Goal: Obtain resource: Download file/media

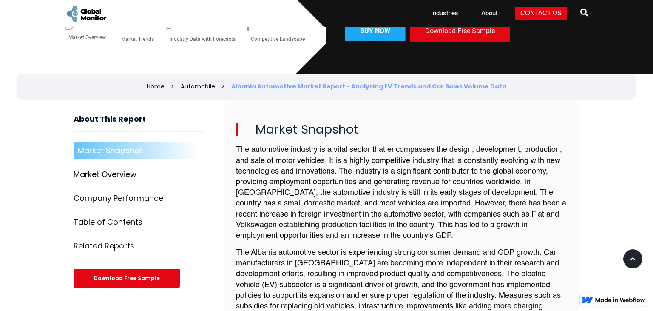
scroll to position [241, 0]
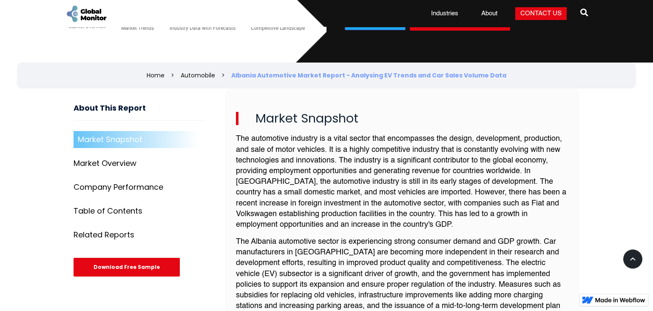
drag, startPoint x: 652, startPoint y: 37, endPoint x: 646, endPoint y: 97, distance: 61.2
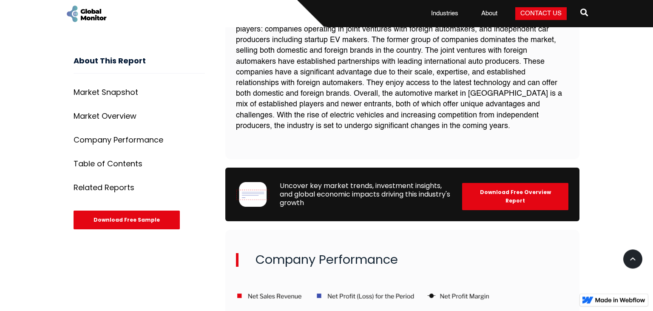
scroll to position [972, 0]
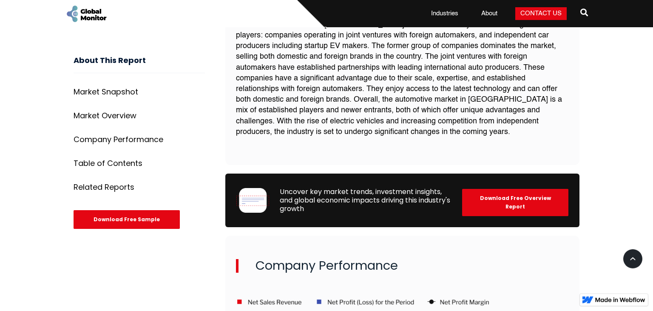
click at [504, 202] on div "Download Free Overview Report" at bounding box center [515, 202] width 106 height 27
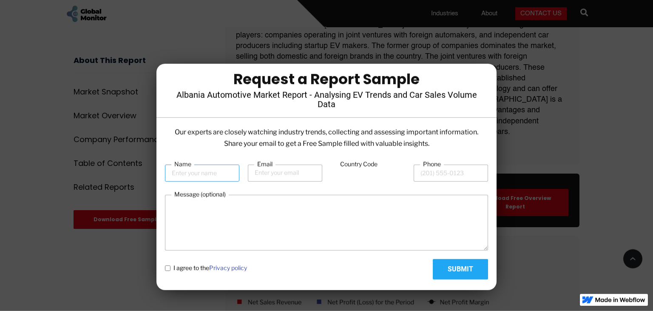
click at [187, 175] on input "Name" at bounding box center [202, 172] width 74 height 17
type input "i"
type input "[PERSON_NAME]"
click at [267, 176] on input "Email" at bounding box center [285, 172] width 74 height 17
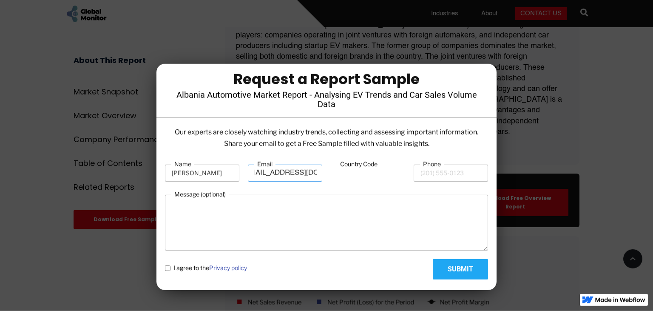
type input "[EMAIL_ADDRESS][DOMAIN_NAME]"
click at [445, 171] on input "Phone" at bounding box center [451, 172] width 74 height 17
click at [374, 166] on label "Country Code" at bounding box center [358, 164] width 43 height 9
click at [374, 166] on input "Country Code" at bounding box center [368, 173] width 74 height 16
click at [371, 174] on input "Country Code" at bounding box center [368, 173] width 74 height 16
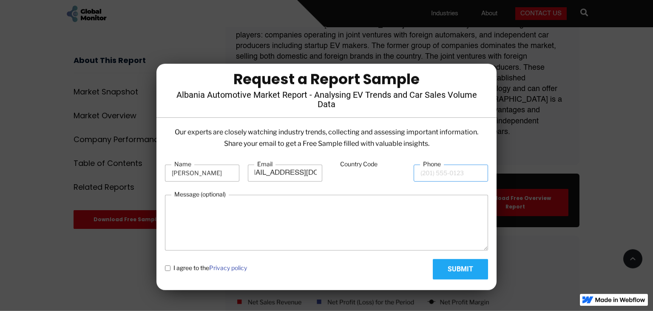
click at [428, 174] on input "Phone" at bounding box center [451, 172] width 74 height 17
click at [421, 174] on input "0306944769777" at bounding box center [451, 172] width 74 height 17
type input "00306944769777"
click at [179, 207] on textarea "Message (optional)" at bounding box center [326, 223] width 323 height 56
click at [167, 266] on policy "I agree to the Privacy policy" at bounding box center [168, 268] width 6 height 6
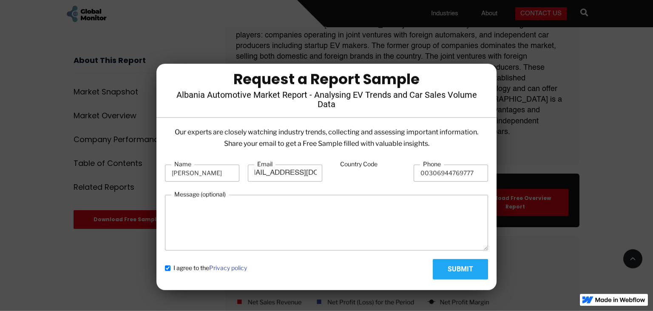
click at [464, 272] on input "Submit" at bounding box center [460, 269] width 55 height 20
click at [359, 175] on input "Country Code" at bounding box center [368, 173] width 74 height 16
click at [421, 178] on input "00306944769777" at bounding box center [451, 172] width 74 height 17
click at [356, 204] on textarea "Message (optional)" at bounding box center [326, 223] width 323 height 56
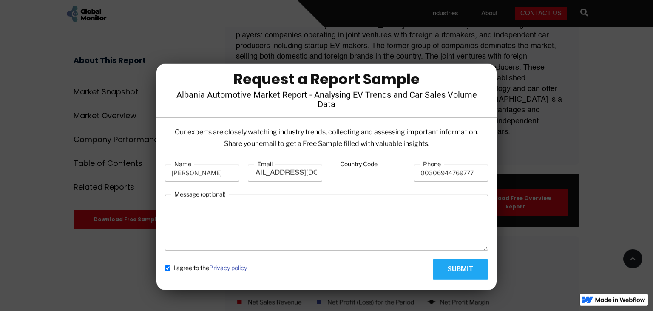
click at [360, 179] on input "Country Code" at bounding box center [368, 173] width 74 height 16
click at [318, 176] on input "[EMAIL_ADDRESS][DOMAIN_NAME]" at bounding box center [285, 172] width 74 height 17
click at [355, 168] on label "Country Code" at bounding box center [358, 164] width 43 height 9
click at [355, 168] on input "Country Code" at bounding box center [368, 173] width 74 height 16
click at [459, 266] on input "Submit" at bounding box center [460, 269] width 55 height 20
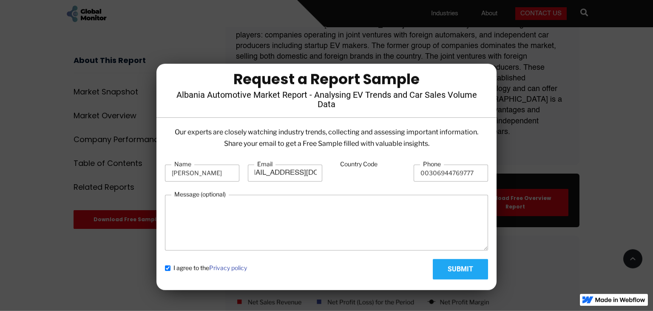
click at [348, 164] on label "Country Code" at bounding box center [358, 164] width 43 height 9
click at [348, 165] on input "Country Code" at bounding box center [368, 173] width 74 height 16
click at [348, 164] on label "Country Code" at bounding box center [358, 164] width 43 height 9
click at [348, 165] on input "Country Code" at bounding box center [368, 173] width 74 height 16
click at [348, 164] on label "Country Code" at bounding box center [358, 164] width 43 height 9
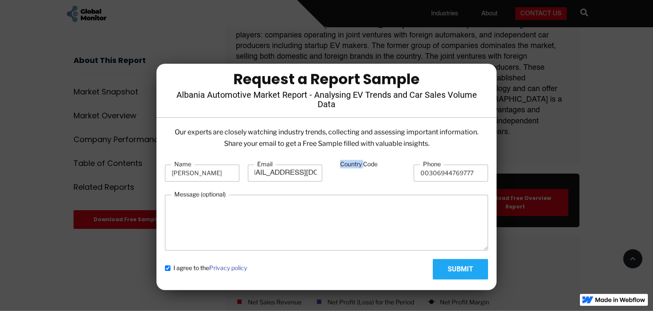
click at [348, 165] on input "Country Code" at bounding box center [368, 173] width 74 height 16
click at [174, 269] on span "I agree to the Privacy policy" at bounding box center [210, 268] width 74 height 9
click at [170, 269] on policy "I agree to the Privacy policy" at bounding box center [168, 268] width 6 height 6
checkbox policy "false"
click at [351, 178] on input "Country Code" at bounding box center [368, 173] width 74 height 16
